Goal: Find specific page/section: Find specific page/section

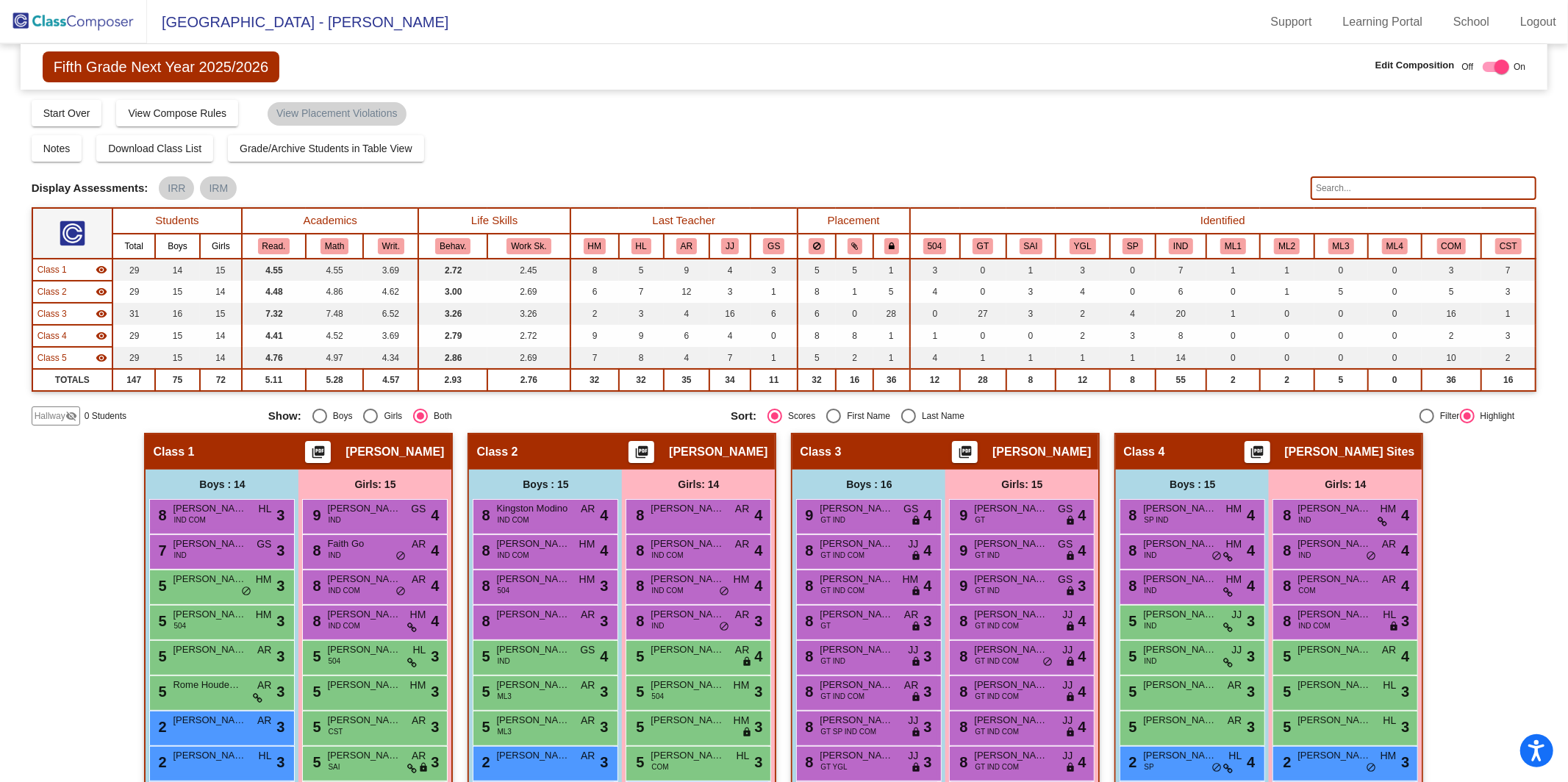
click at [1423, 193] on input "text" at bounding box center [1423, 188] width 226 height 23
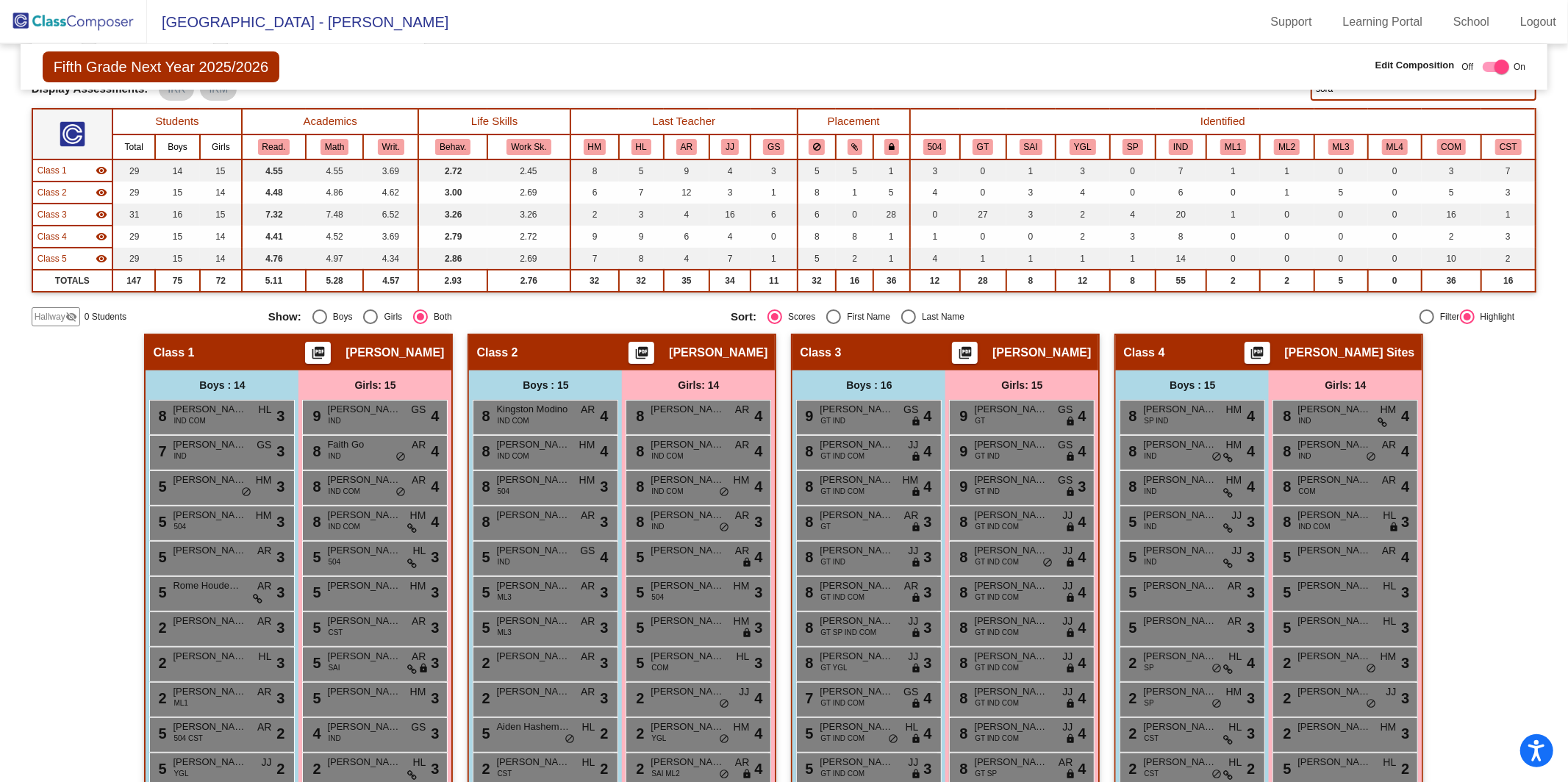
scroll to position [97, 0]
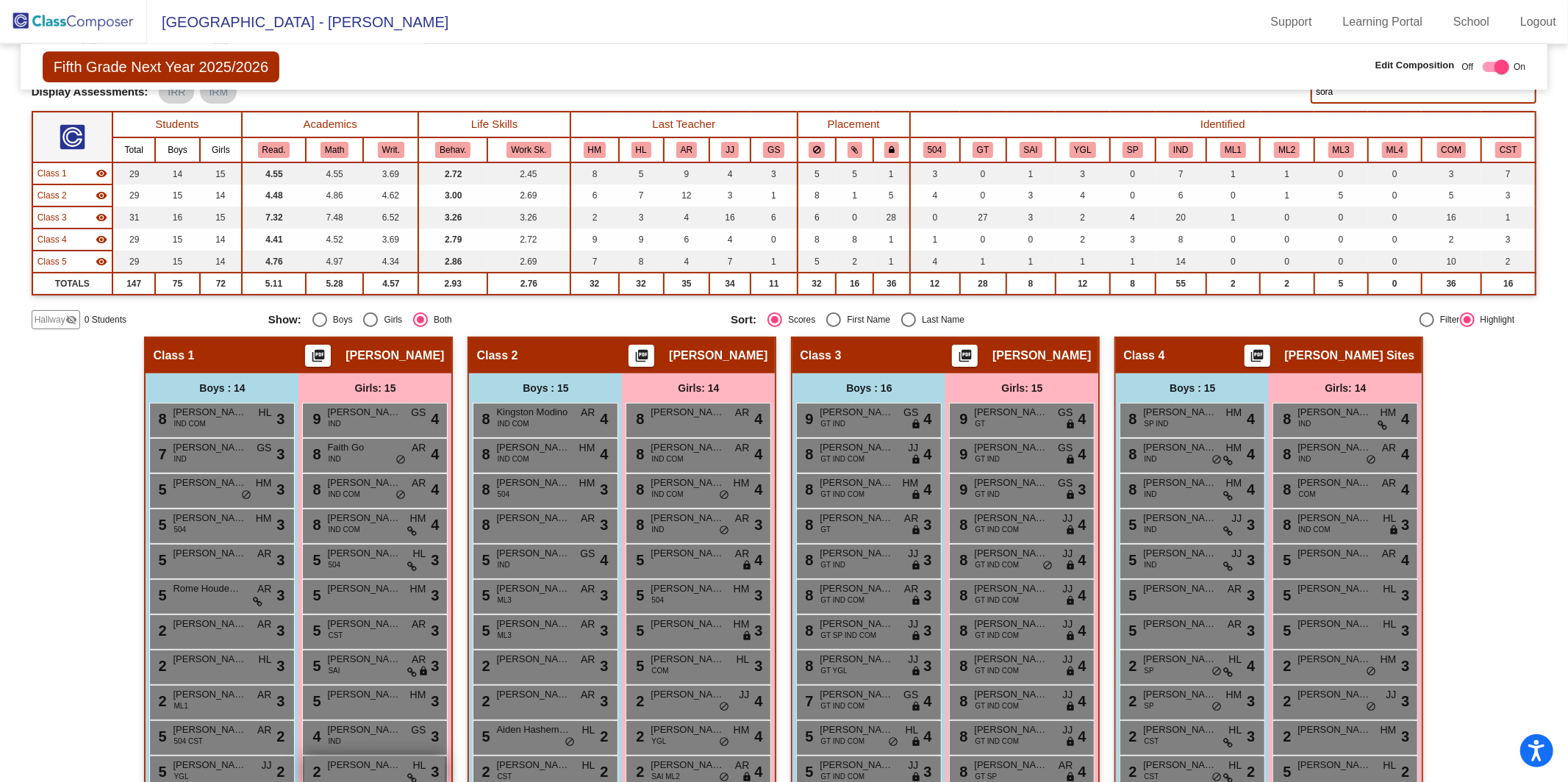
type input "sora"
click at [71, 24] on img at bounding box center [74, 21] width 147 height 43
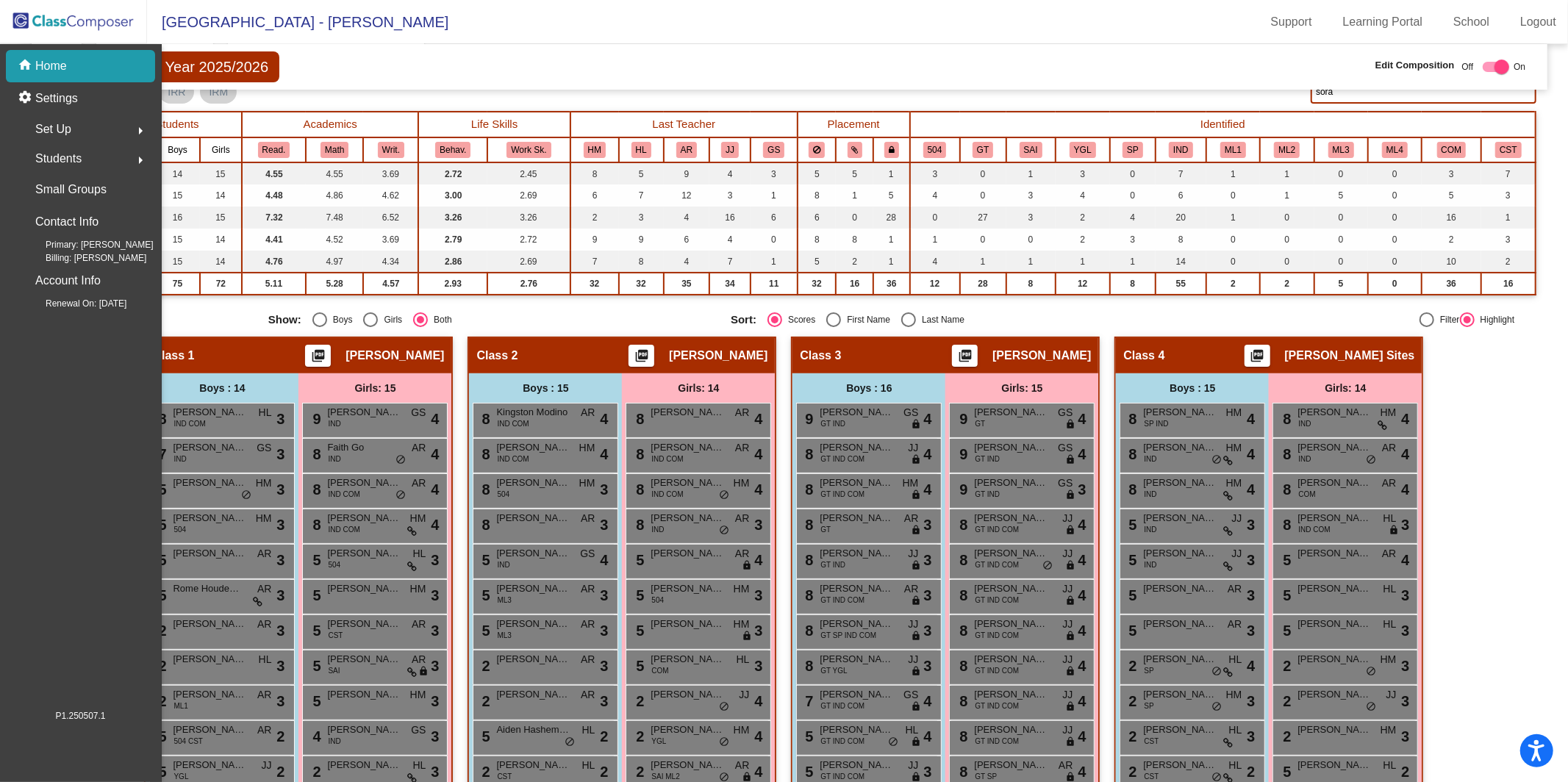
click at [71, 24] on img at bounding box center [74, 21] width 147 height 43
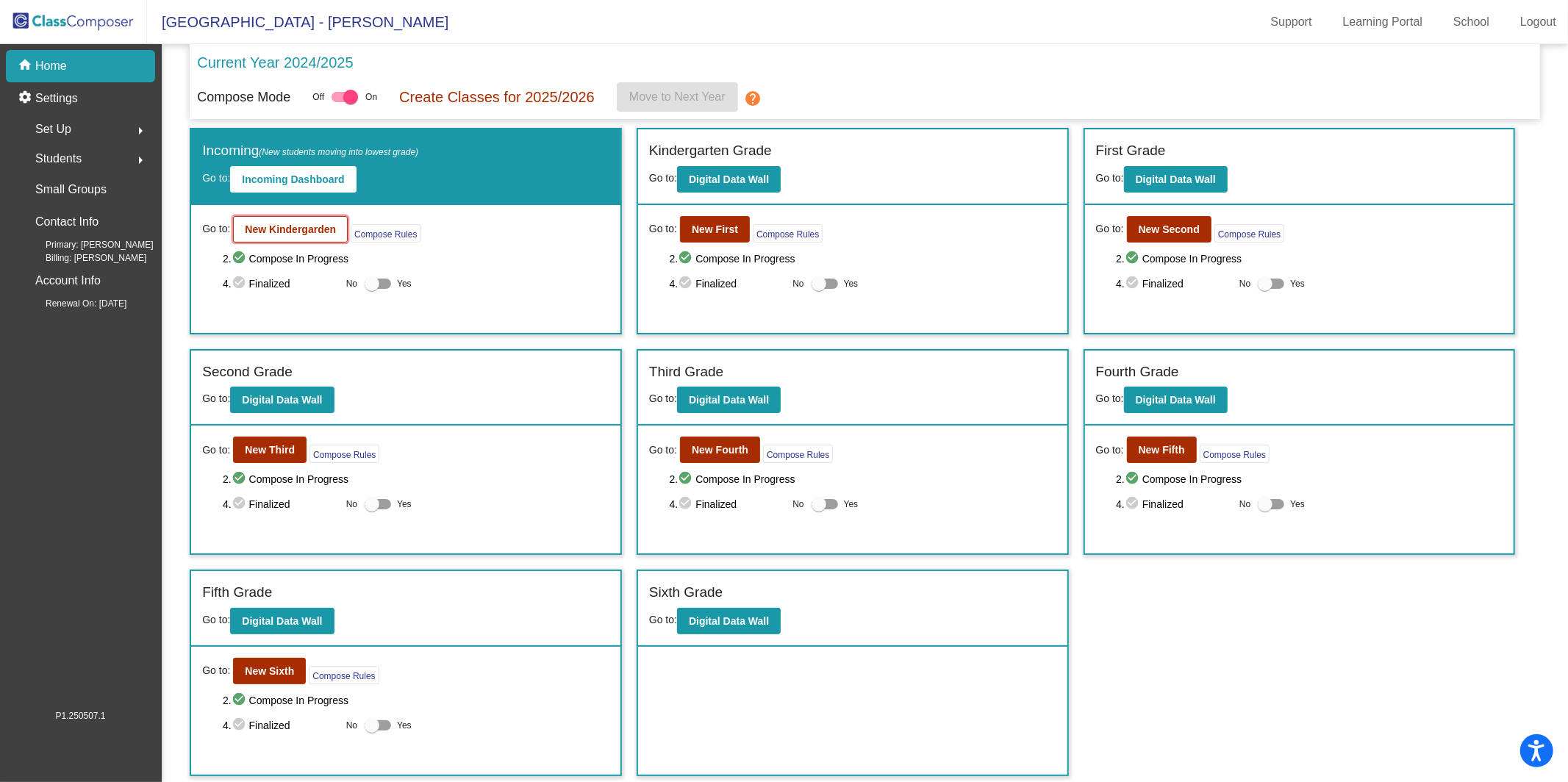
click at [300, 223] on b "New Kindergarden" at bounding box center [290, 229] width 91 height 12
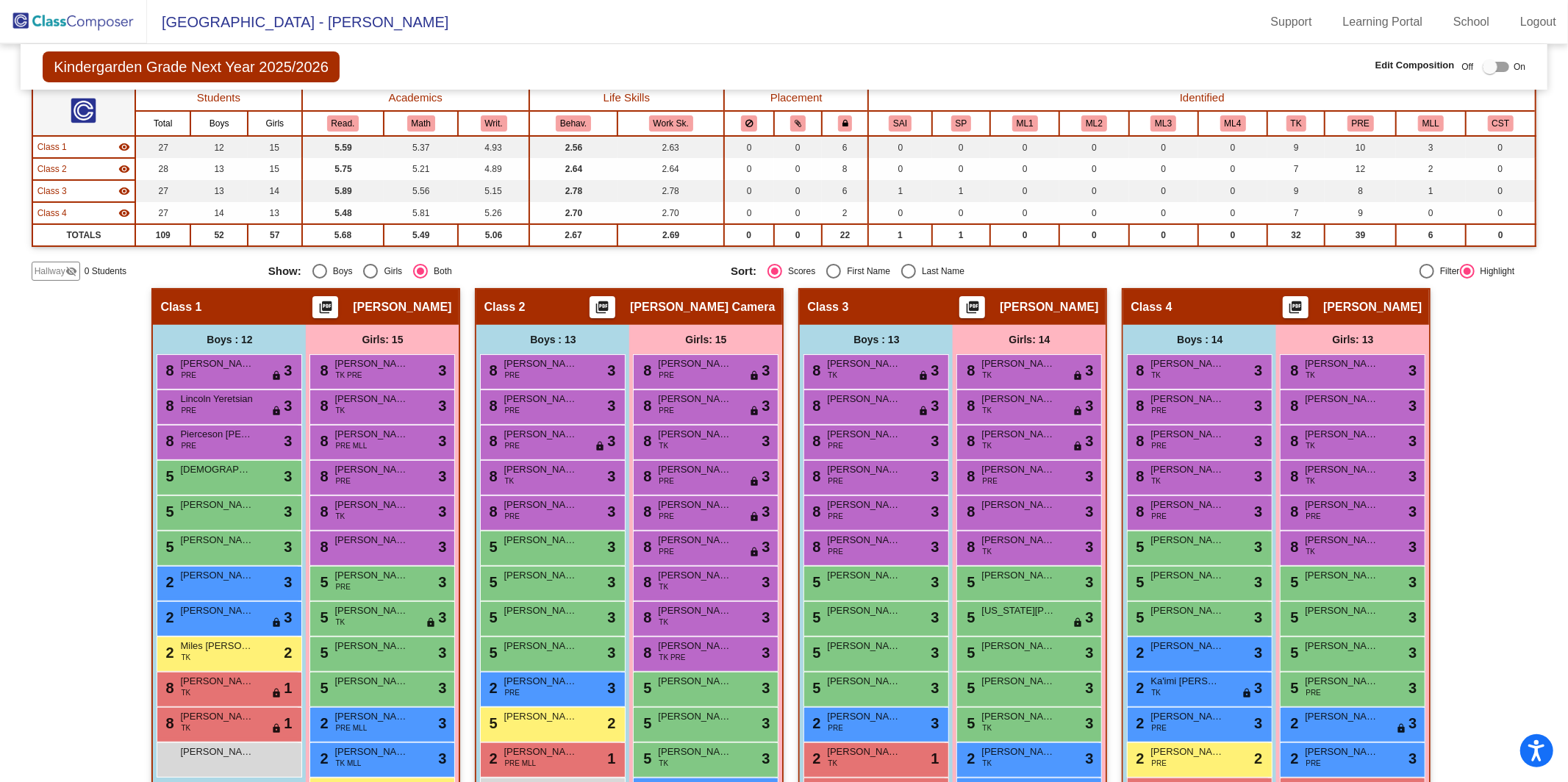
scroll to position [122, 0]
click at [58, 23] on img at bounding box center [74, 21] width 147 height 43
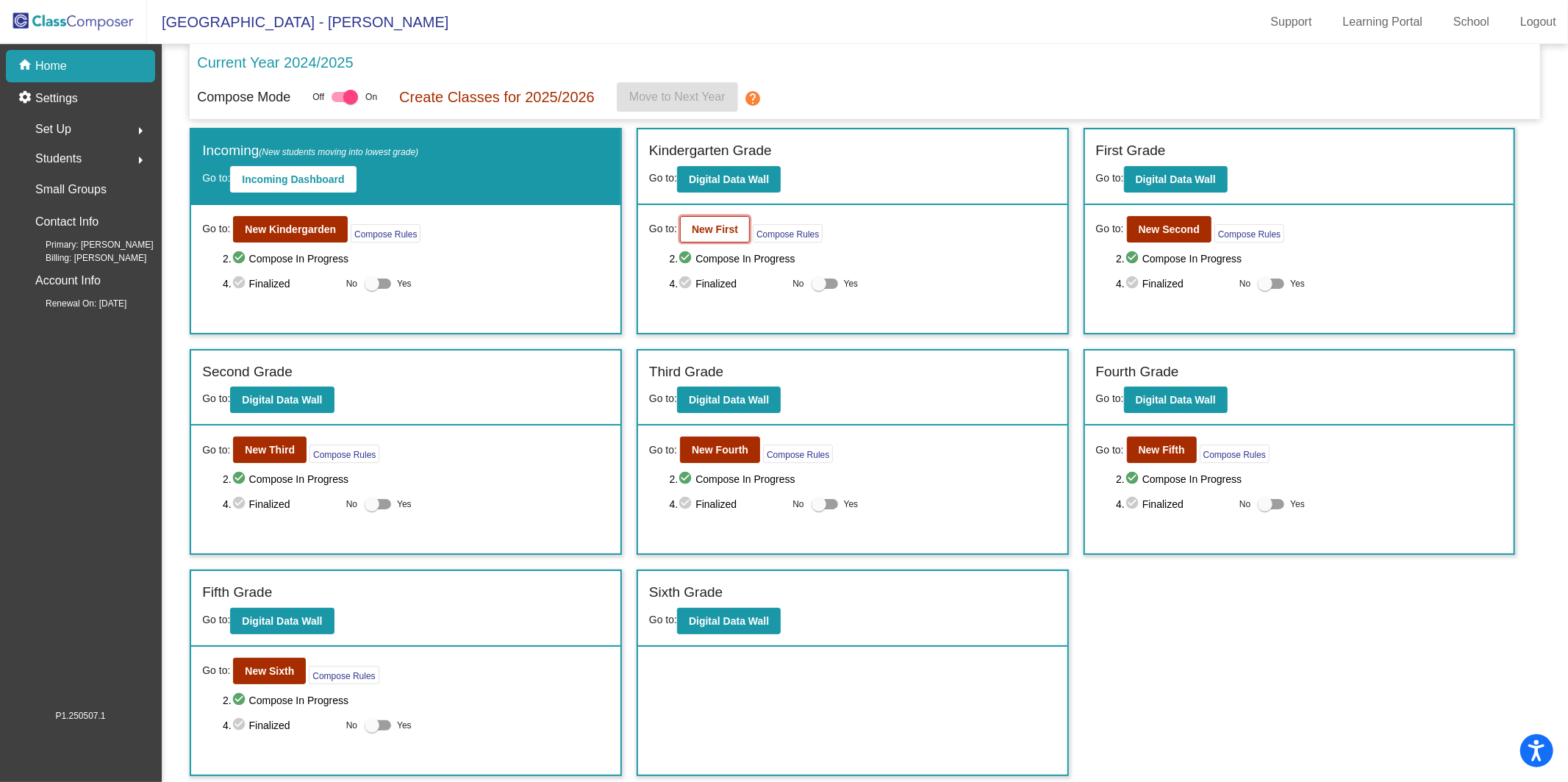
click at [723, 231] on b "New First" at bounding box center [715, 229] width 46 height 12
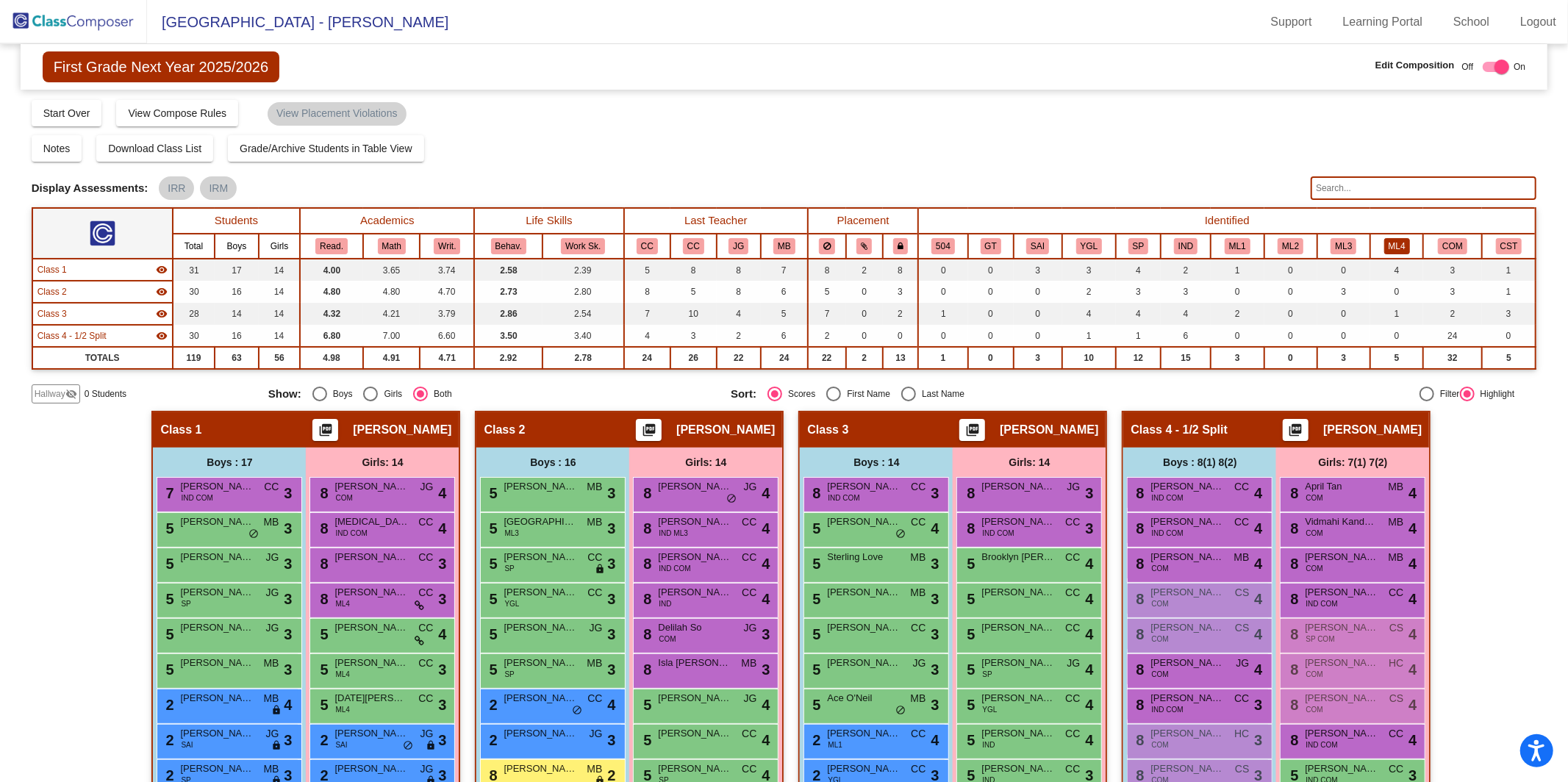
click at [1389, 248] on button "ML4" at bounding box center [1397, 246] width 26 height 17
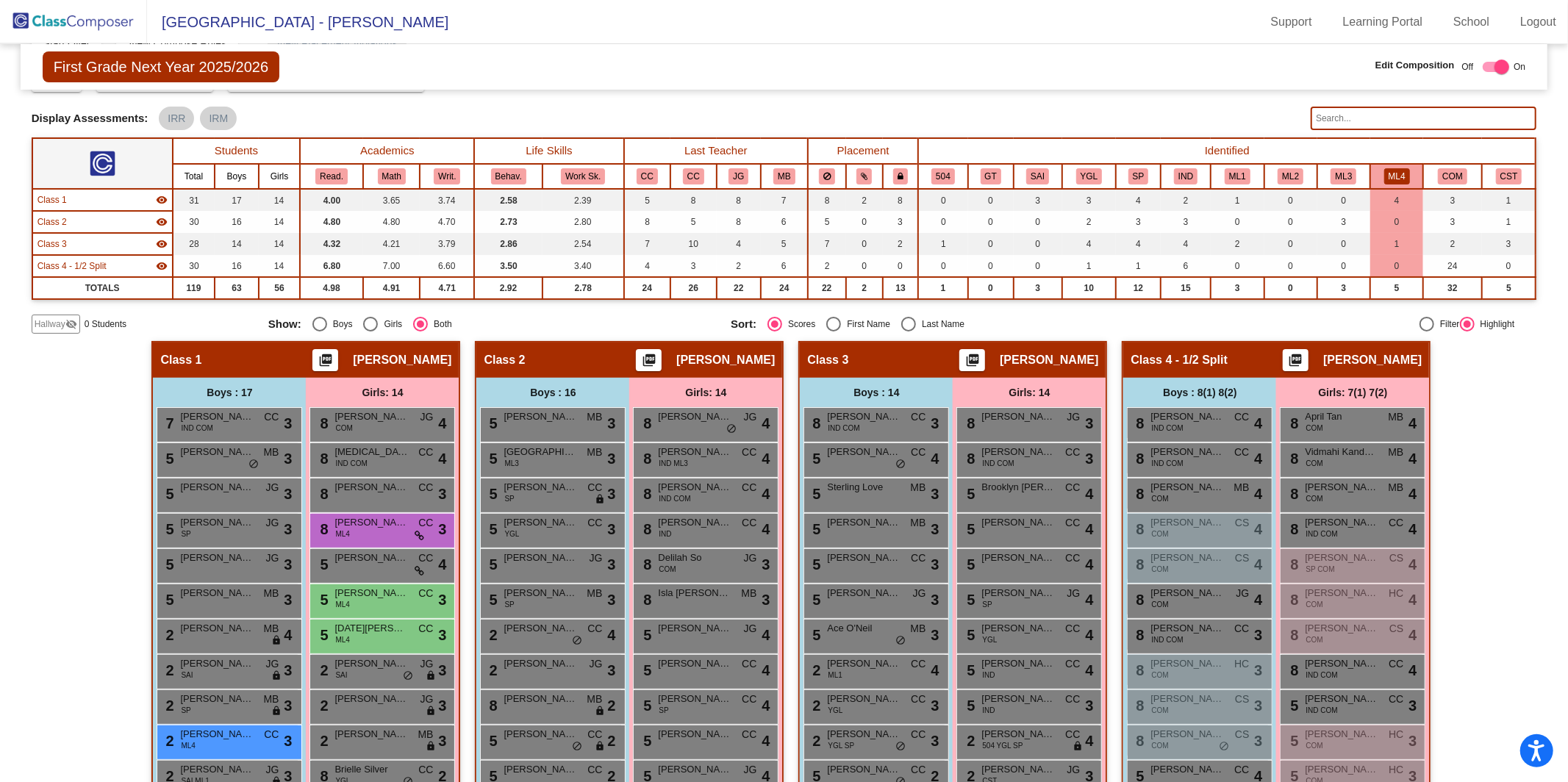
scroll to position [63, 0]
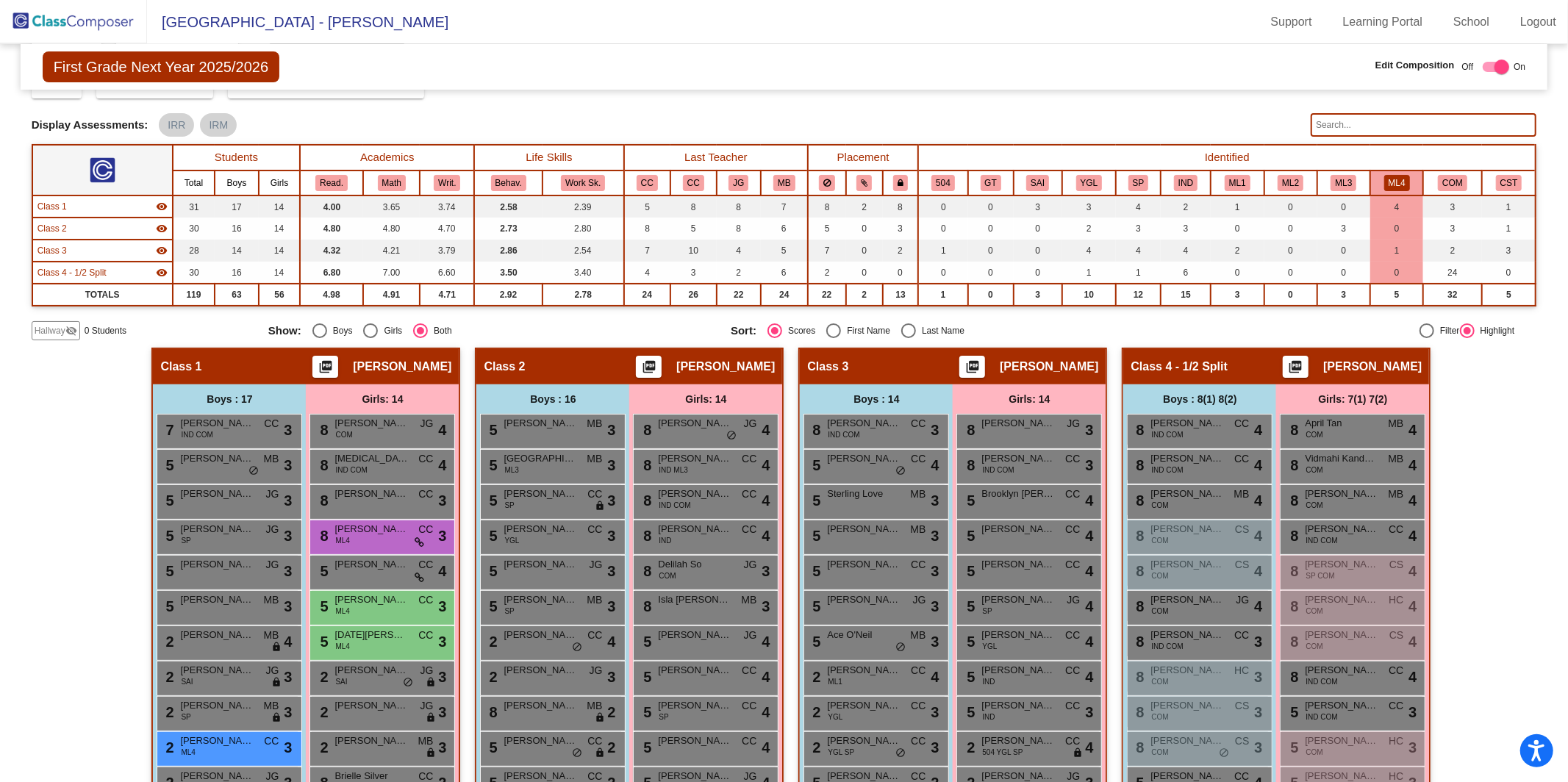
click at [1387, 184] on button "ML4" at bounding box center [1397, 184] width 26 height 17
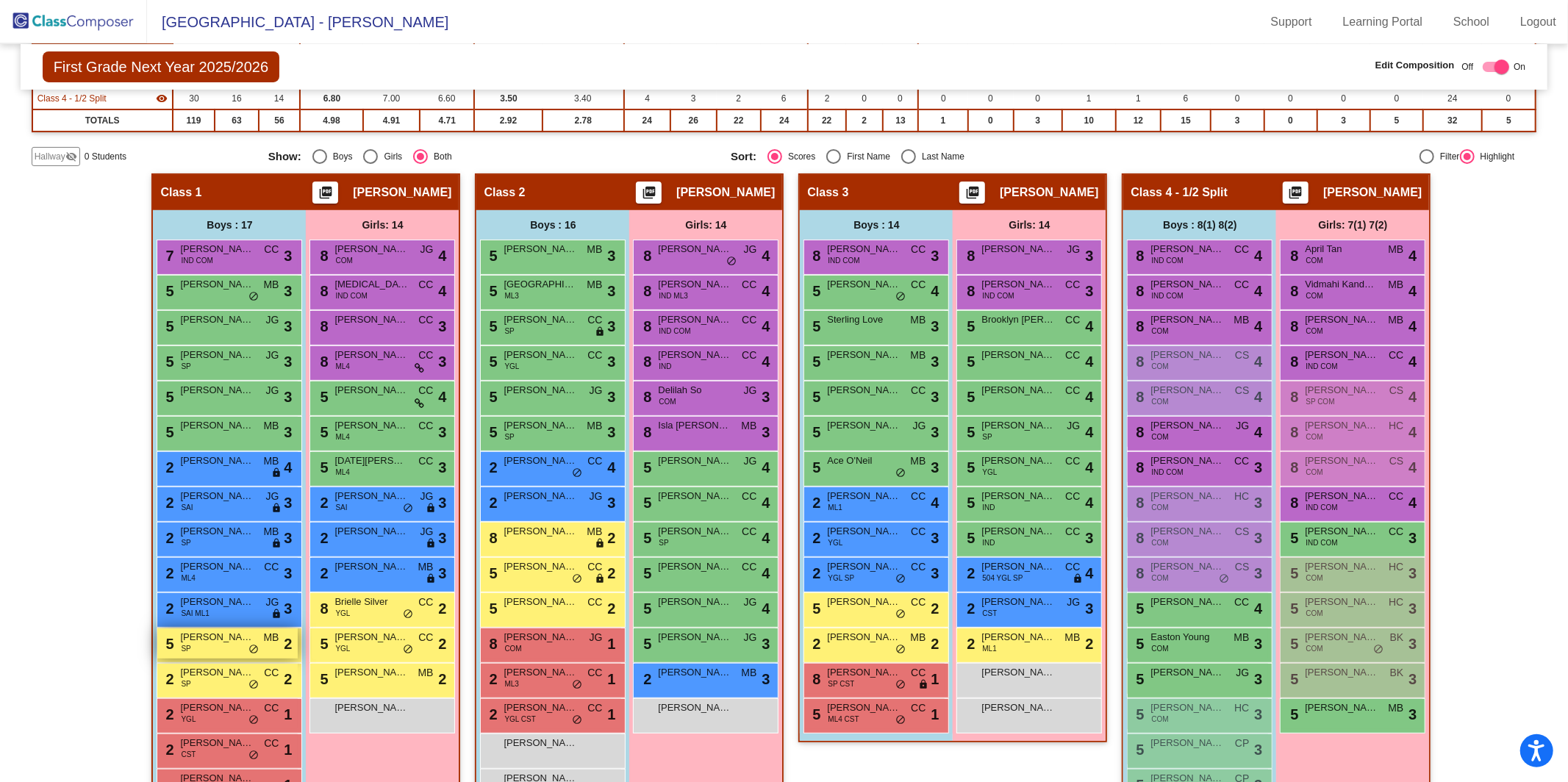
scroll to position [246, 0]
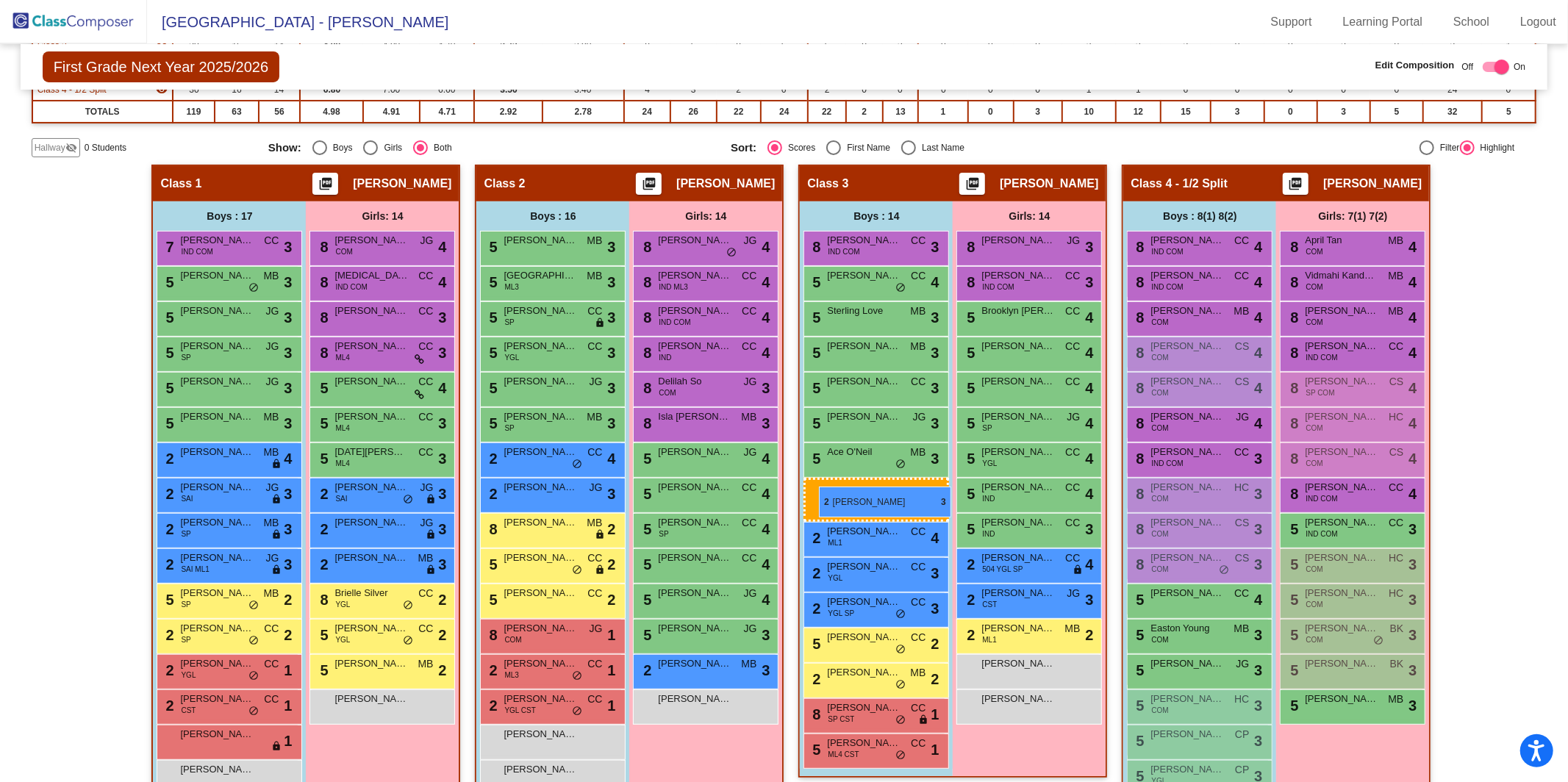
drag, startPoint x: 198, startPoint y: 563, endPoint x: 816, endPoint y: 486, distance: 622.8
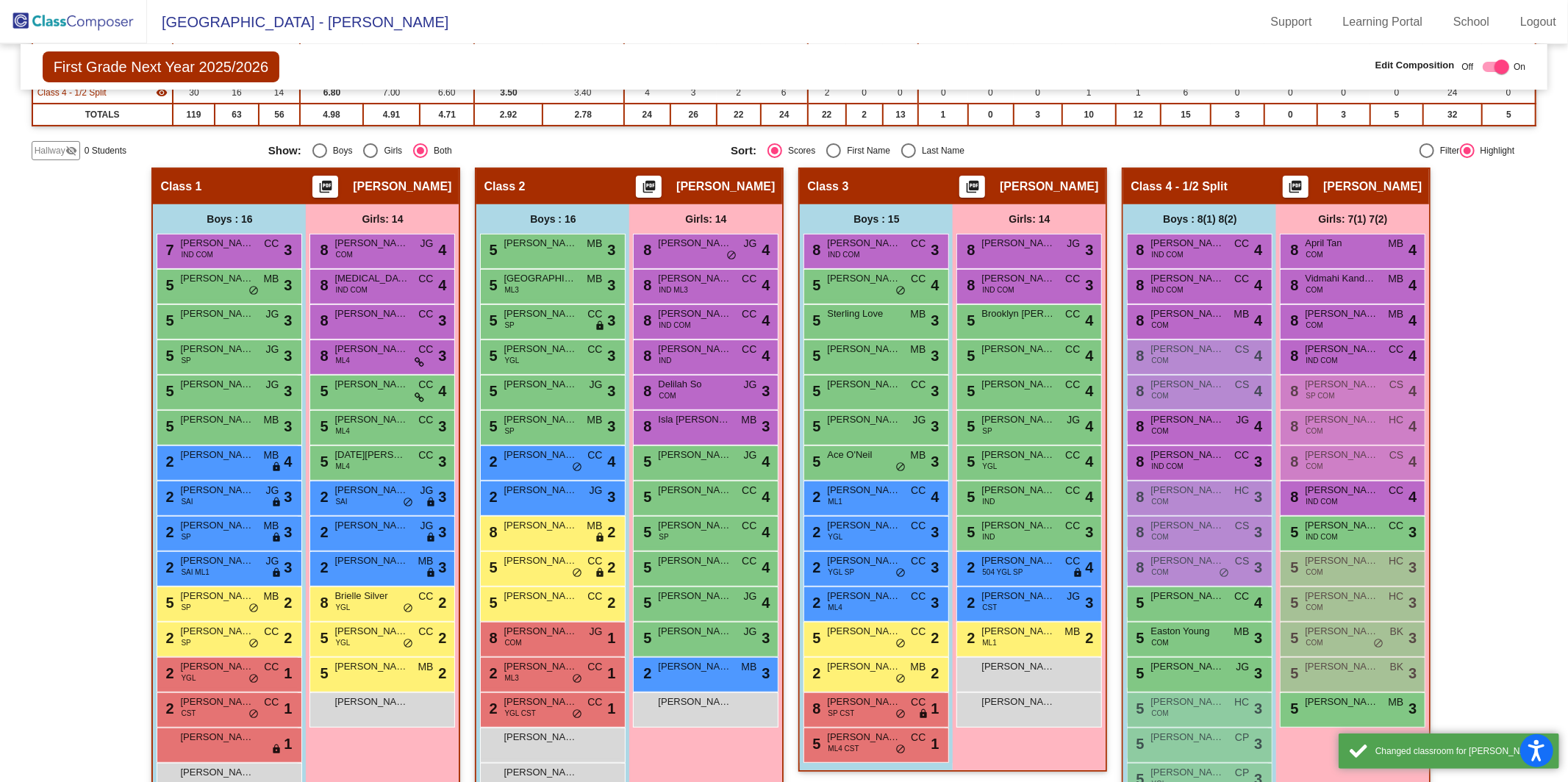
scroll to position [240, 0]
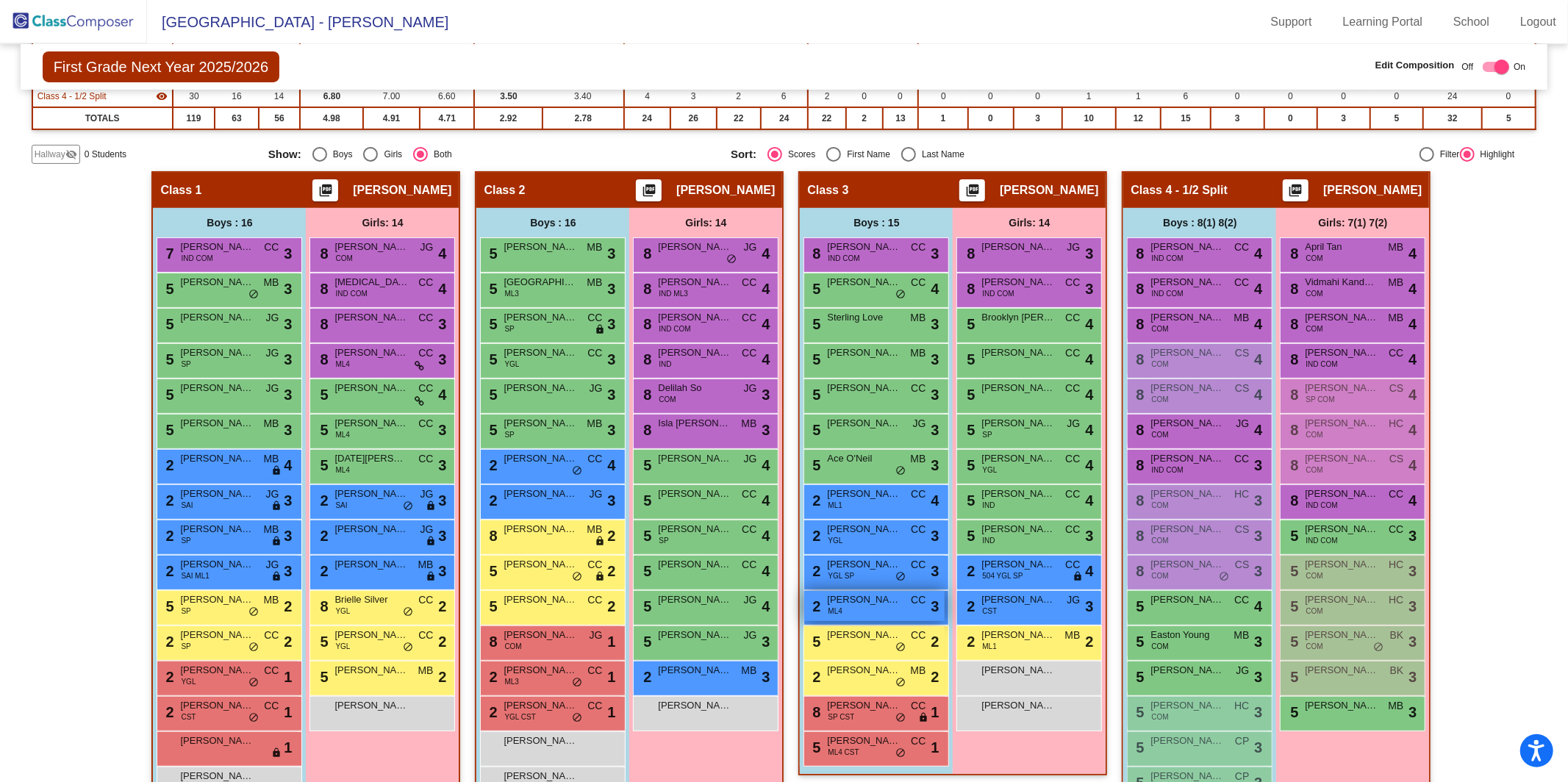
click at [839, 611] on span "ML4" at bounding box center [835, 611] width 14 height 11
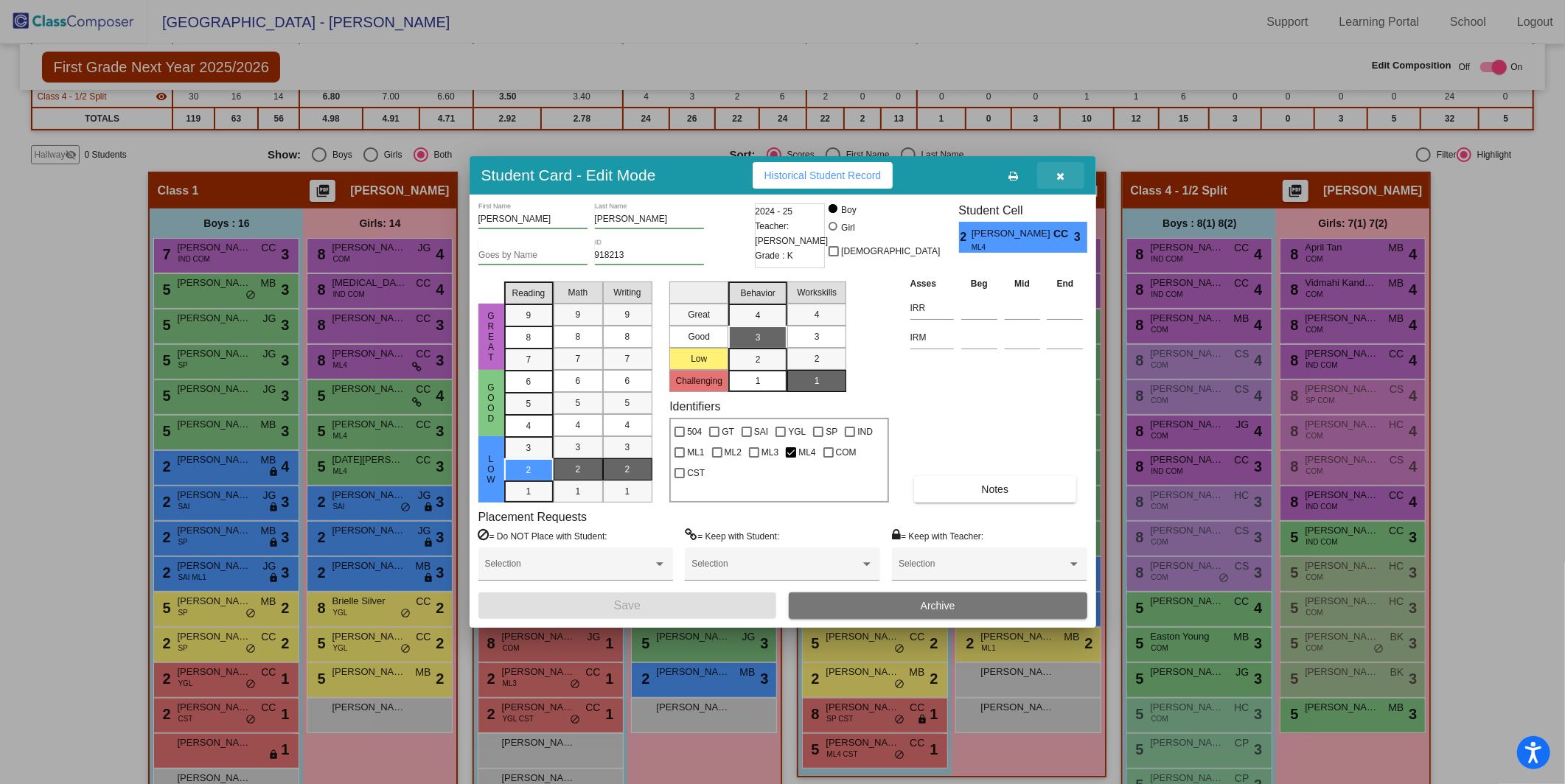
click at [1057, 171] on icon "button" at bounding box center [1061, 176] width 8 height 10
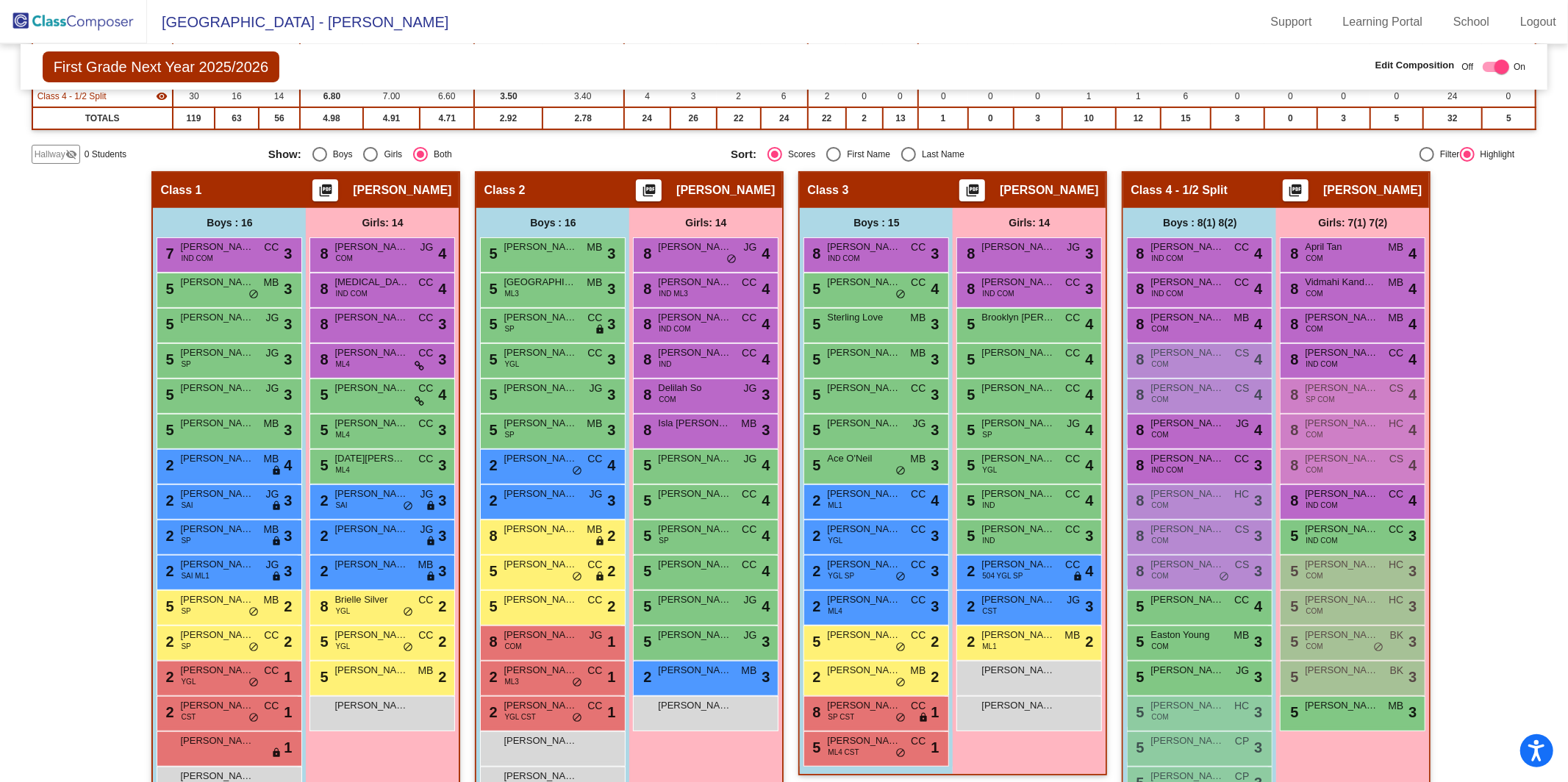
scroll to position [0, 0]
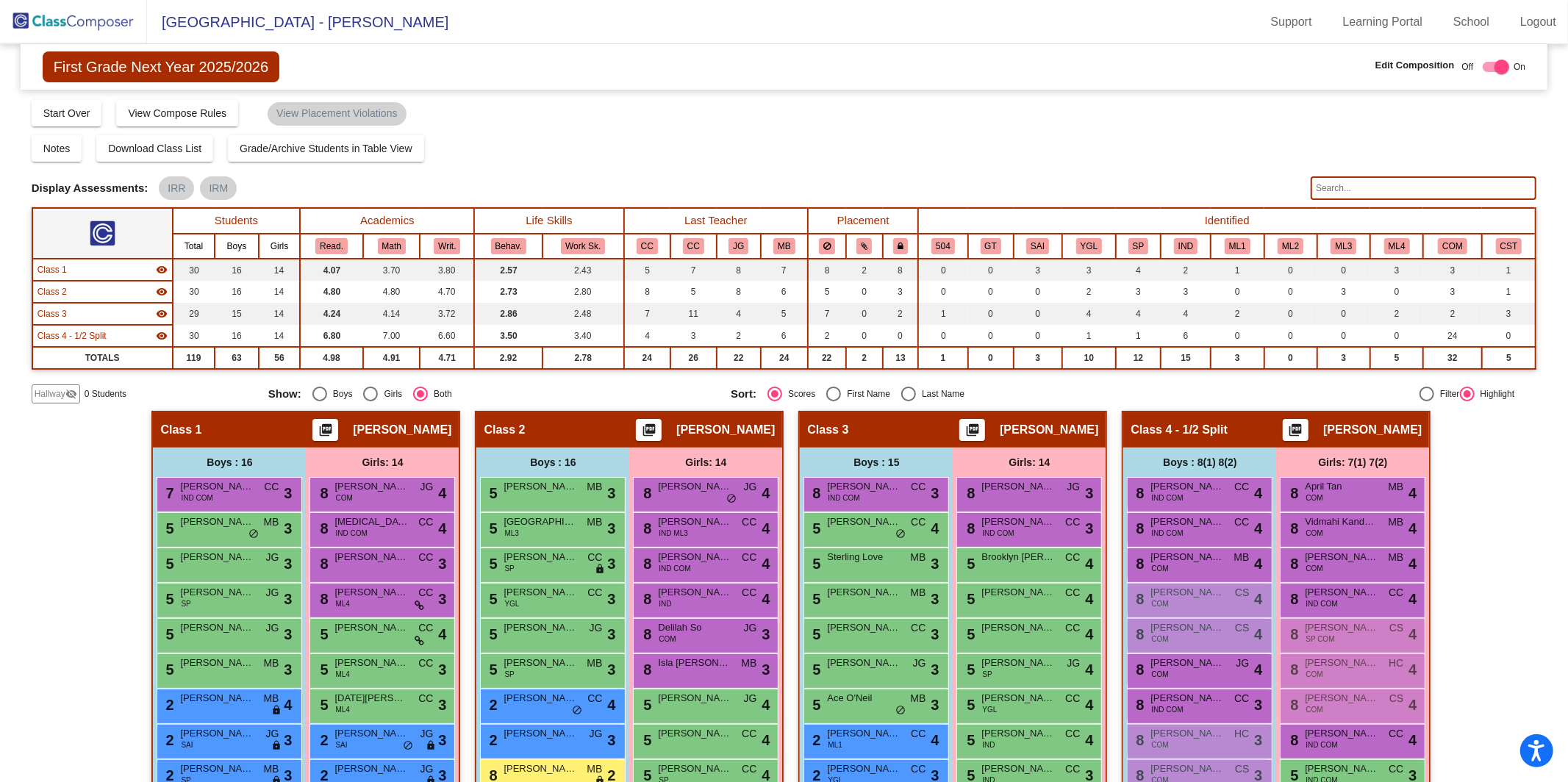
click at [45, 19] on img at bounding box center [74, 21] width 147 height 43
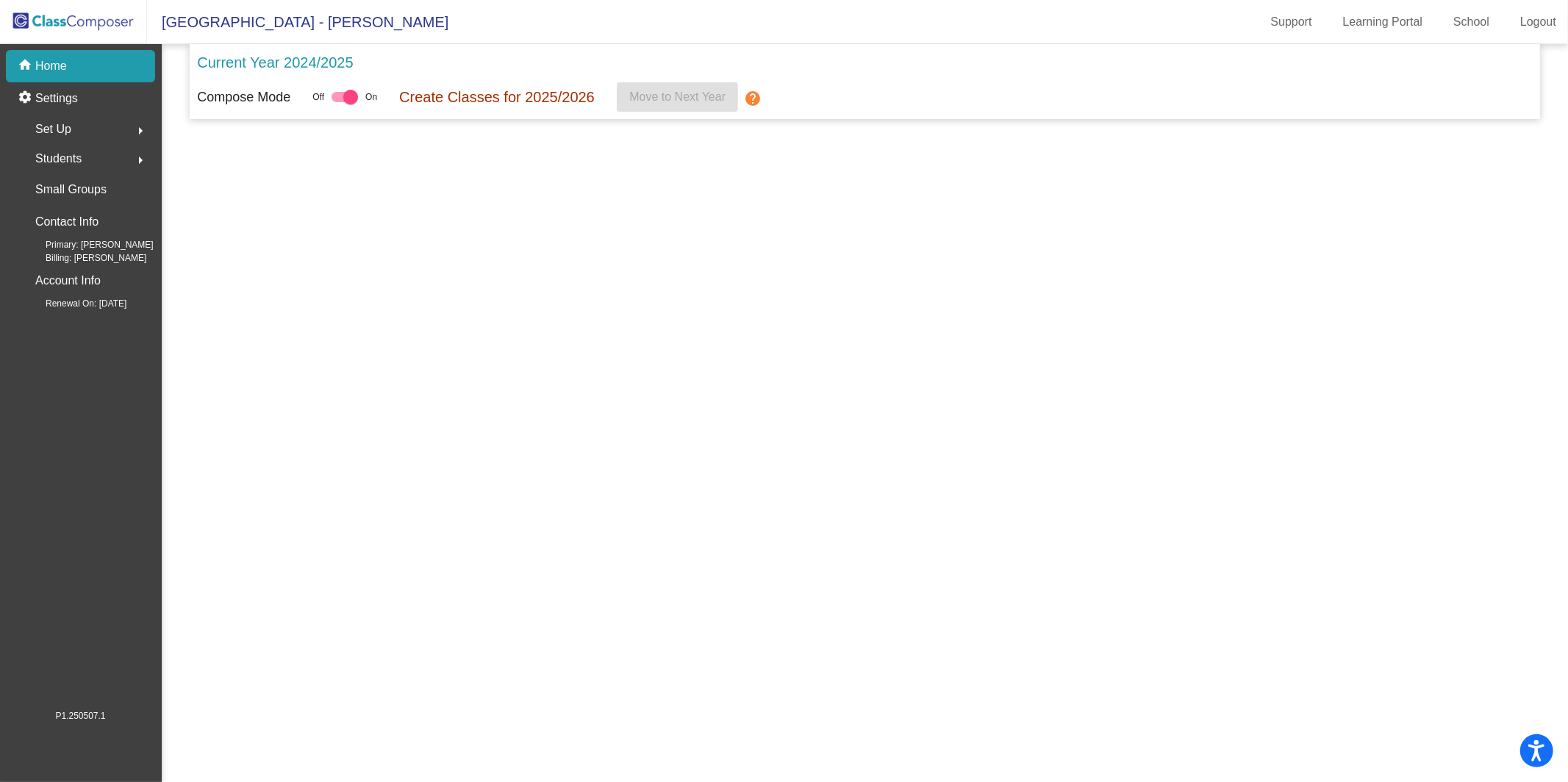
click at [45, 19] on img at bounding box center [74, 21] width 147 height 43
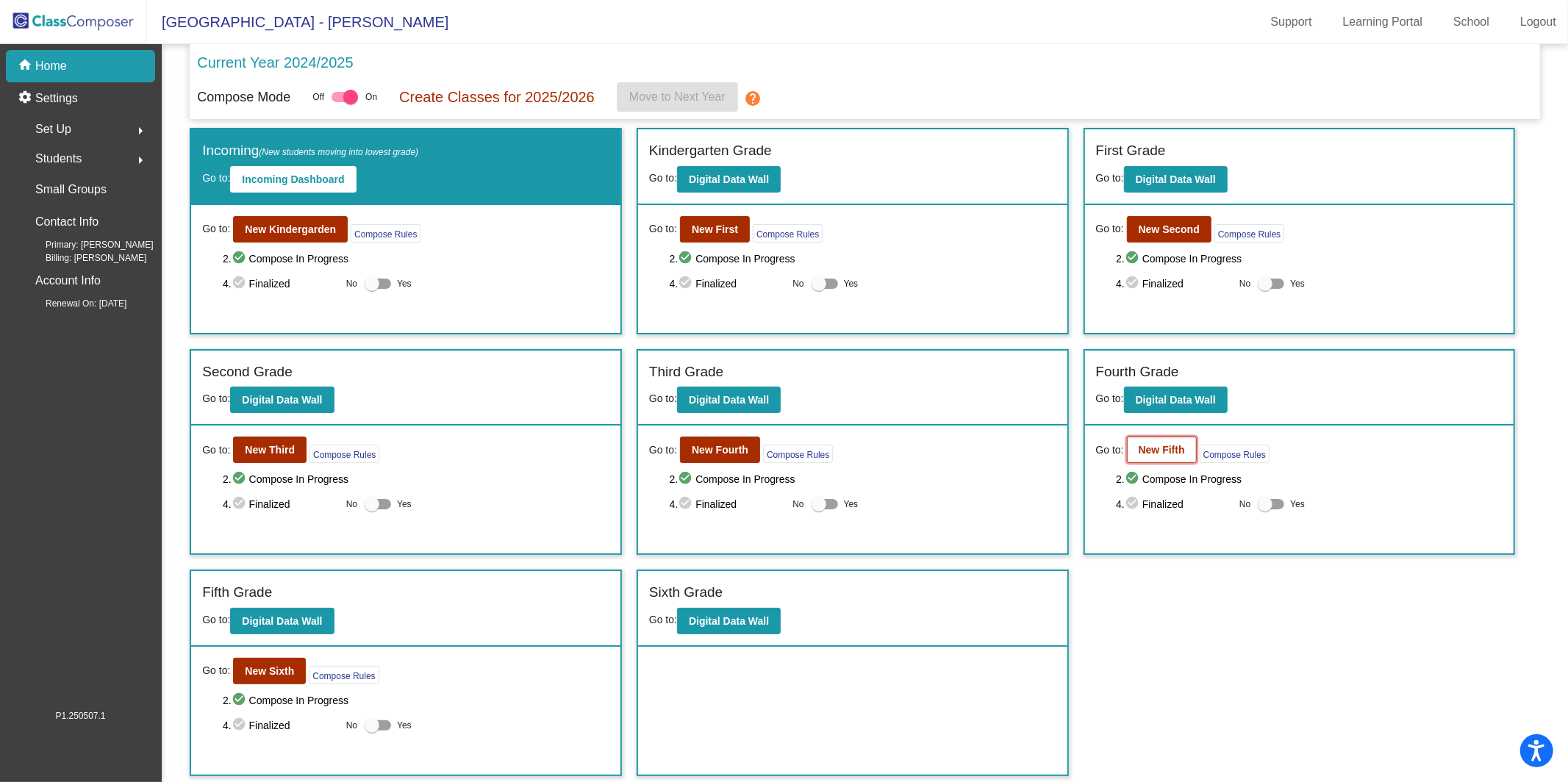
click at [1151, 444] on b "New Fifth" at bounding box center [1162, 450] width 46 height 12
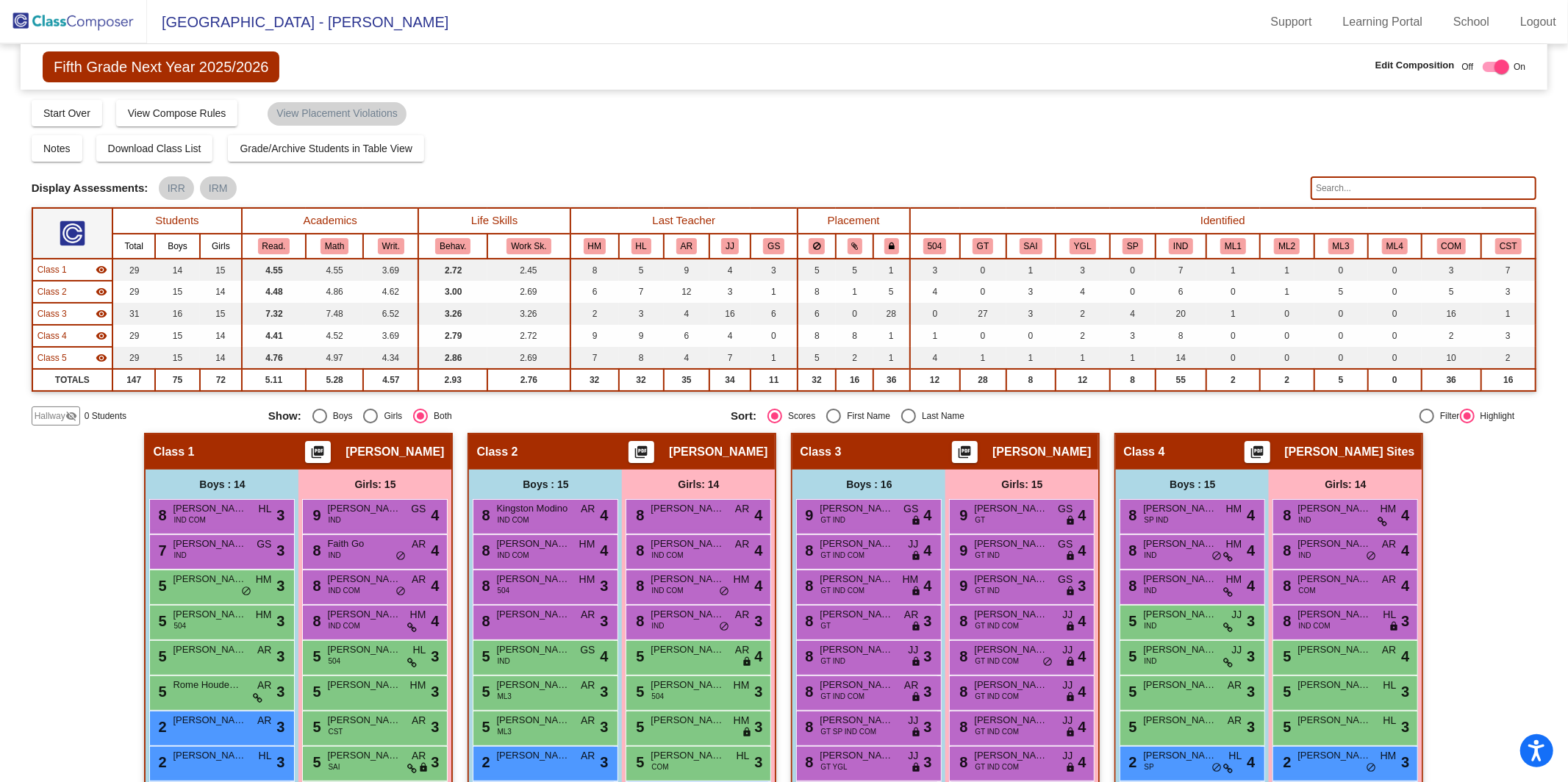
click at [1398, 191] on input "text" at bounding box center [1423, 188] width 226 height 23
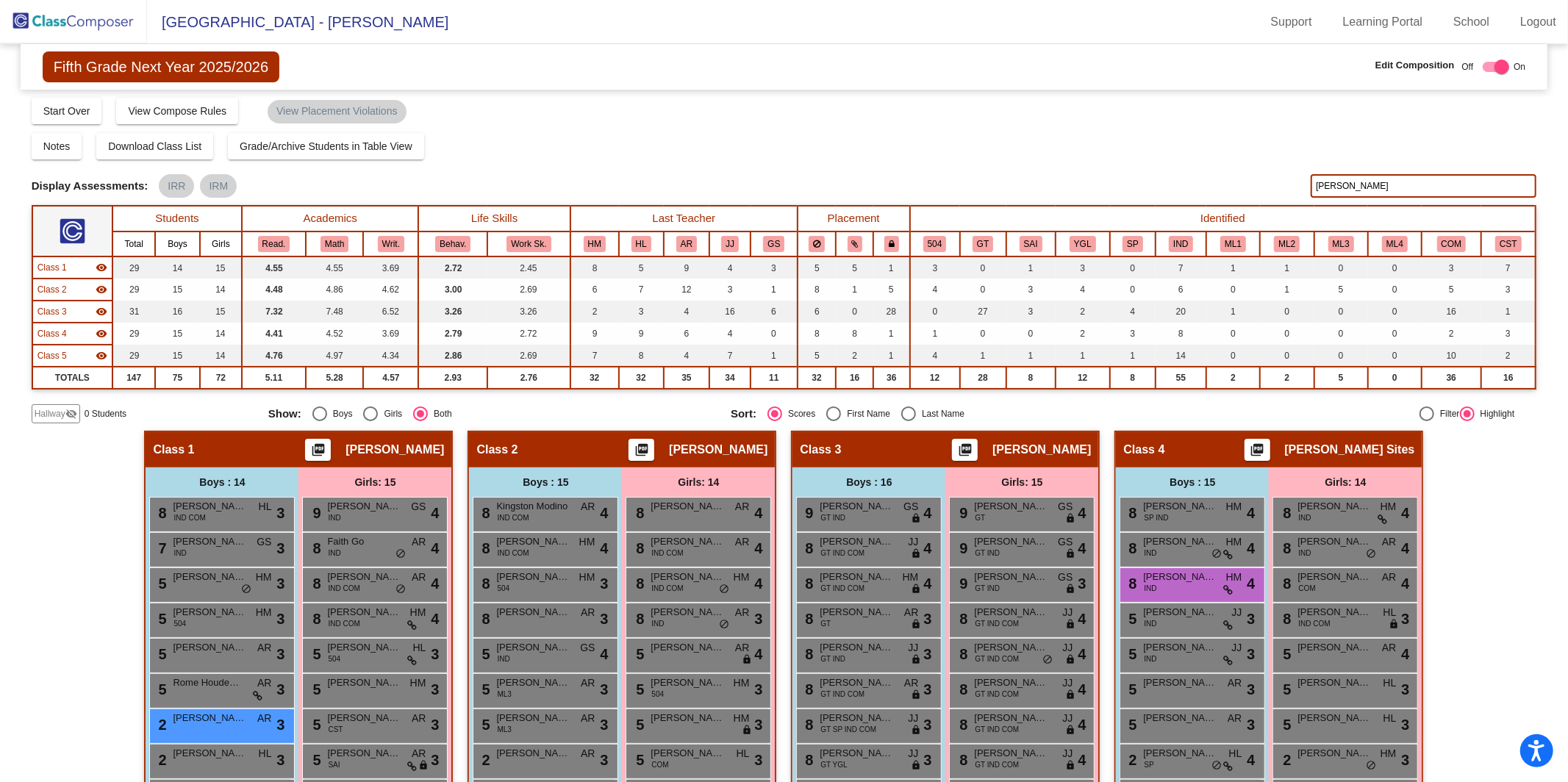
scroll to position [4, 0]
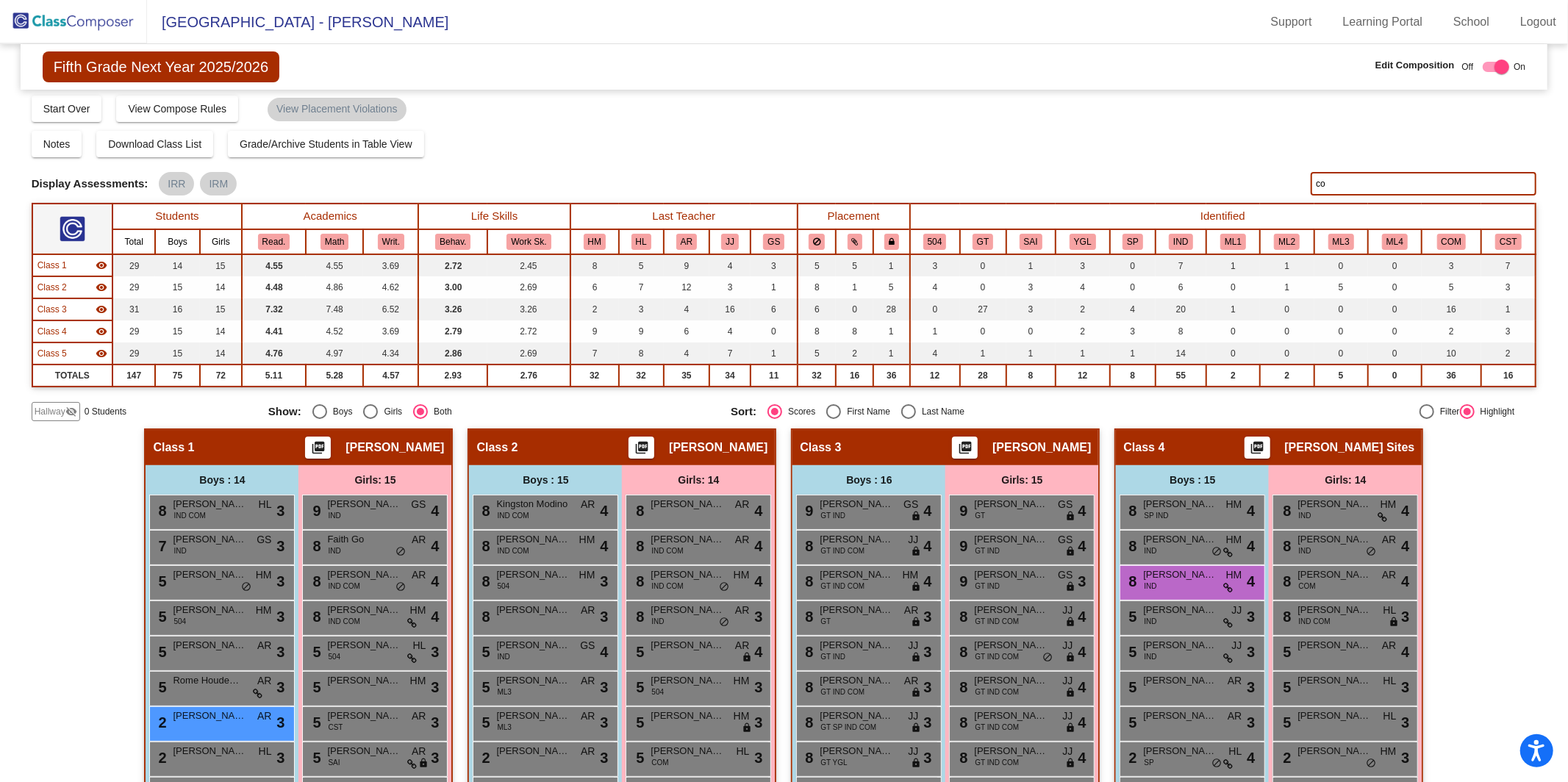
type input "c"
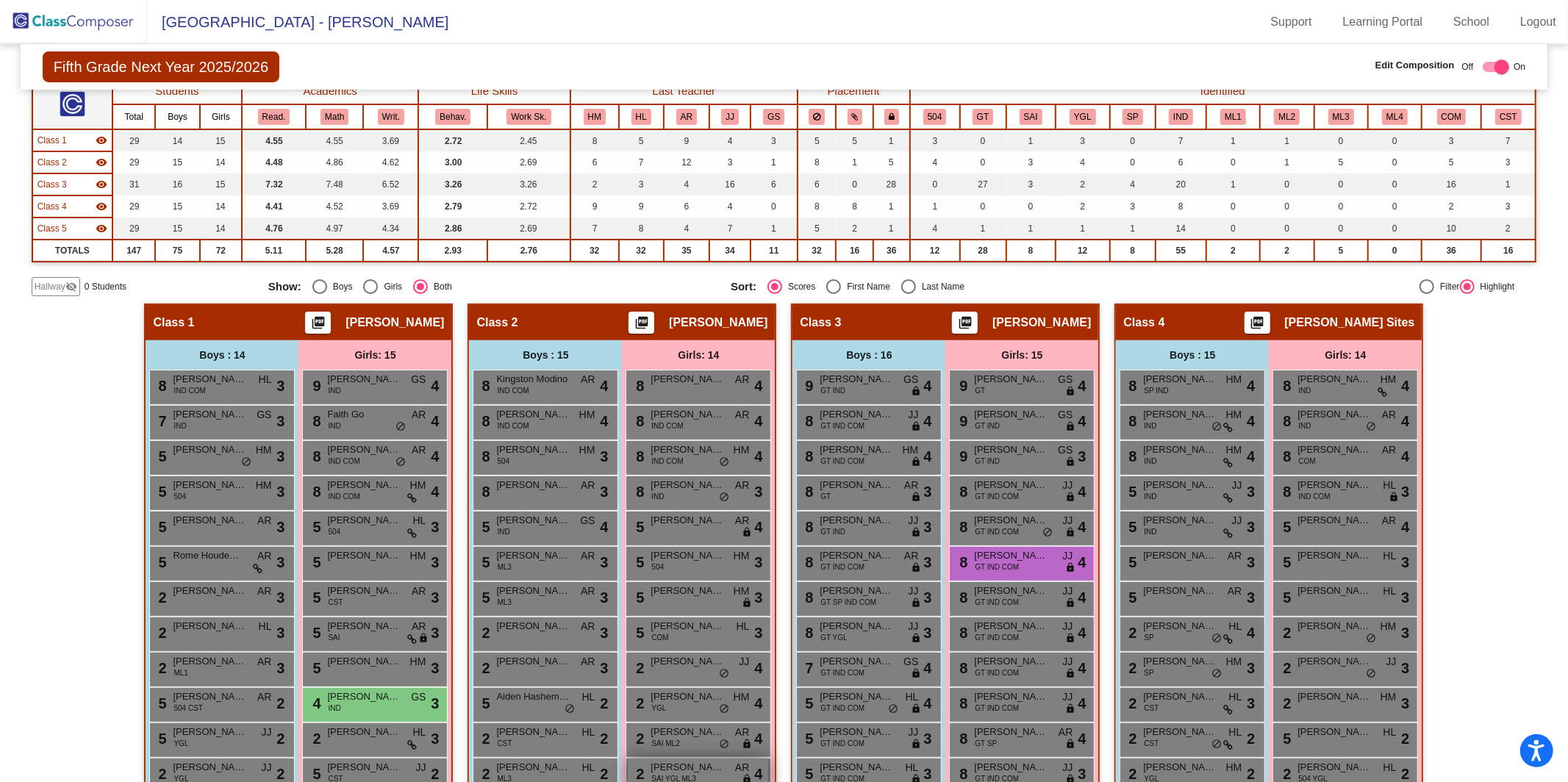
scroll to position [0, 0]
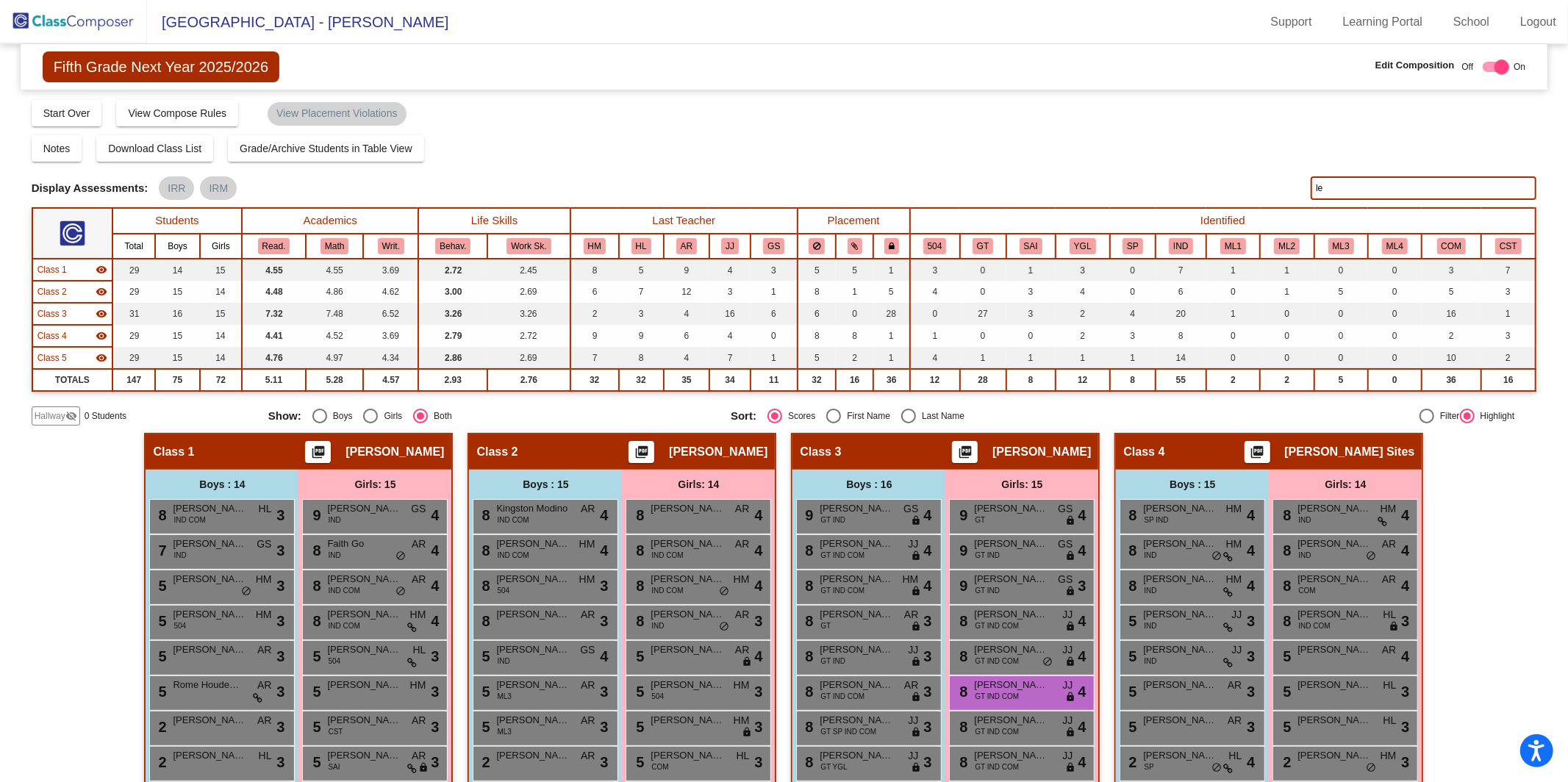
type input "l"
